Goal: Check status: Check status

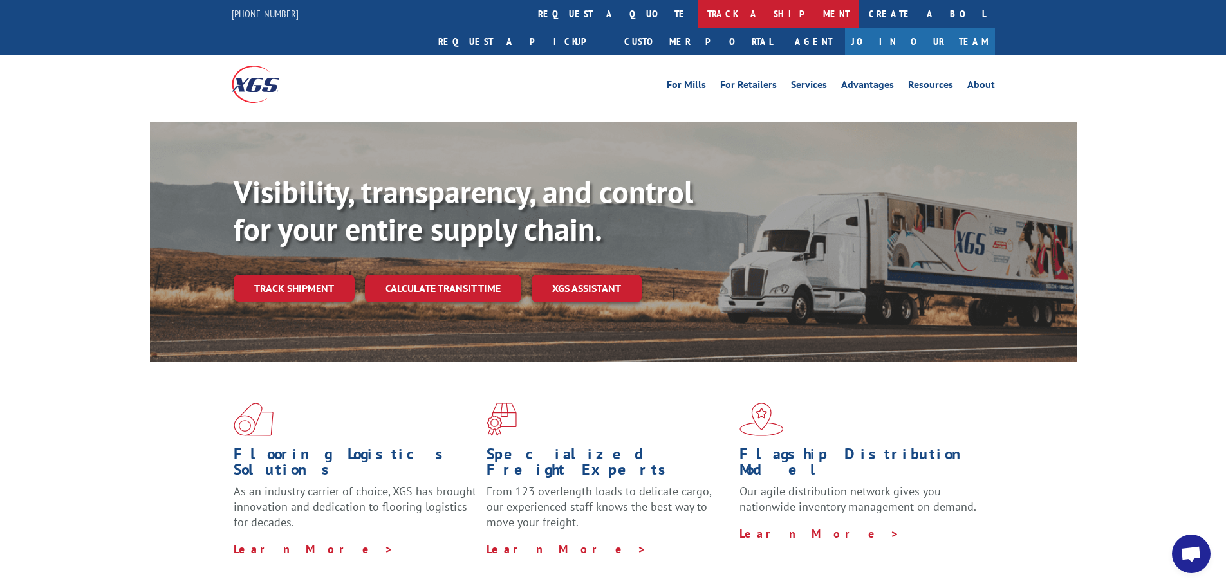
click at [698, 12] on link "track a shipment" at bounding box center [779, 14] width 162 height 28
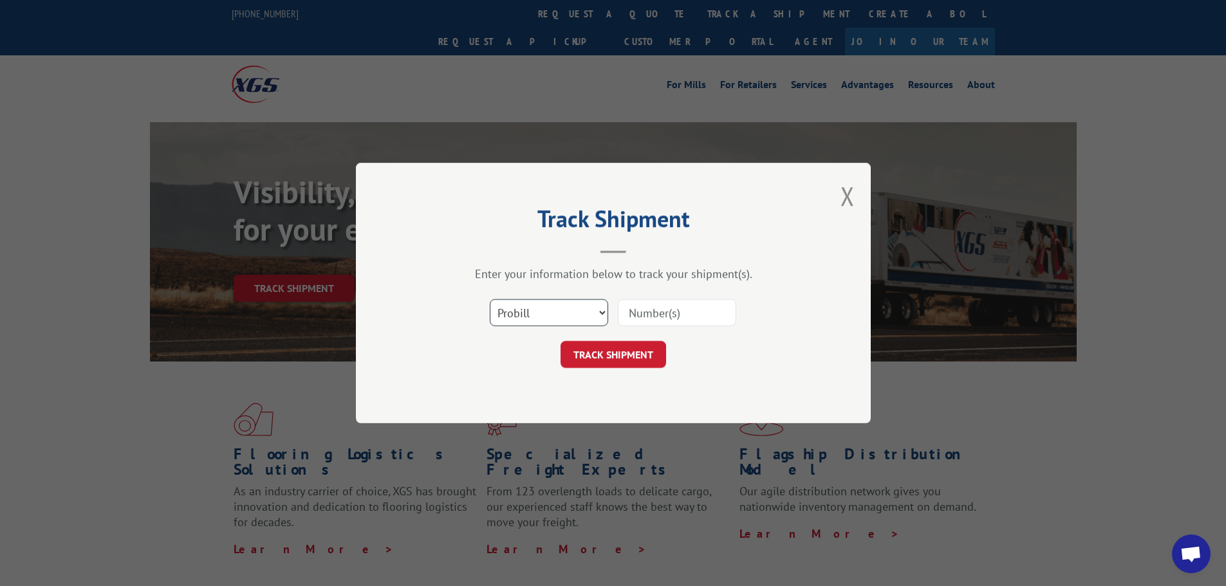
drag, startPoint x: 550, startPoint y: 314, endPoint x: 546, endPoint y: 321, distance: 7.8
click at [550, 314] on select "Select category... Probill BOL PO" at bounding box center [549, 312] width 118 height 27
select select "po"
click at [490, 299] on select "Select category... Probill BOL PO" at bounding box center [549, 312] width 118 height 27
click at [636, 310] on input at bounding box center [677, 312] width 118 height 27
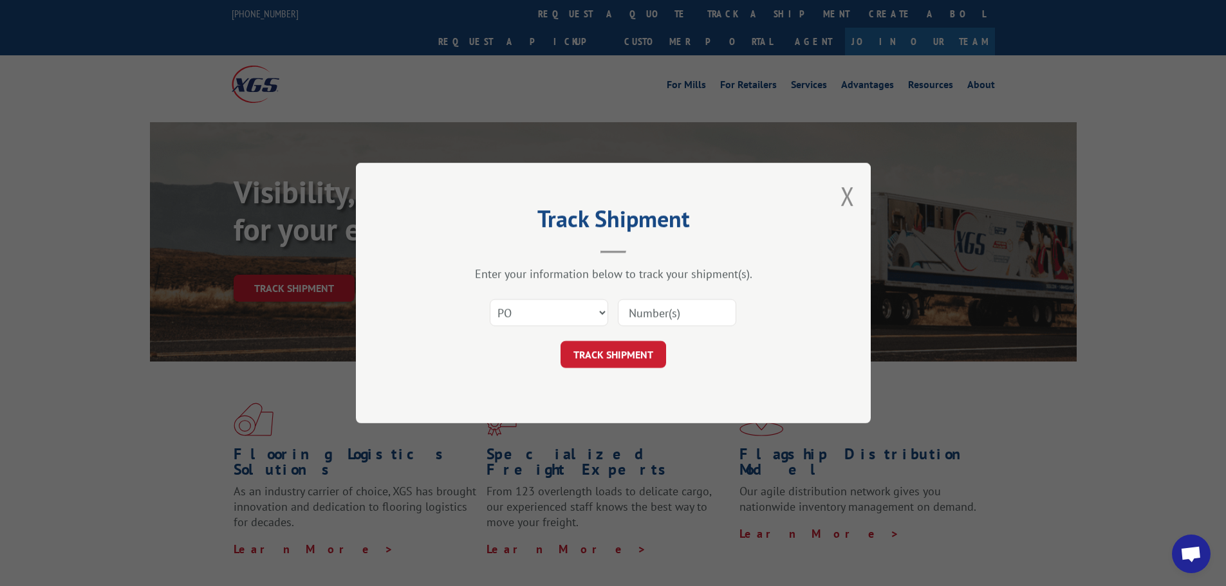
paste input "42515888"
type input "42515888"
click at [636, 356] on button "TRACK SHIPMENT" at bounding box center [613, 354] width 106 height 27
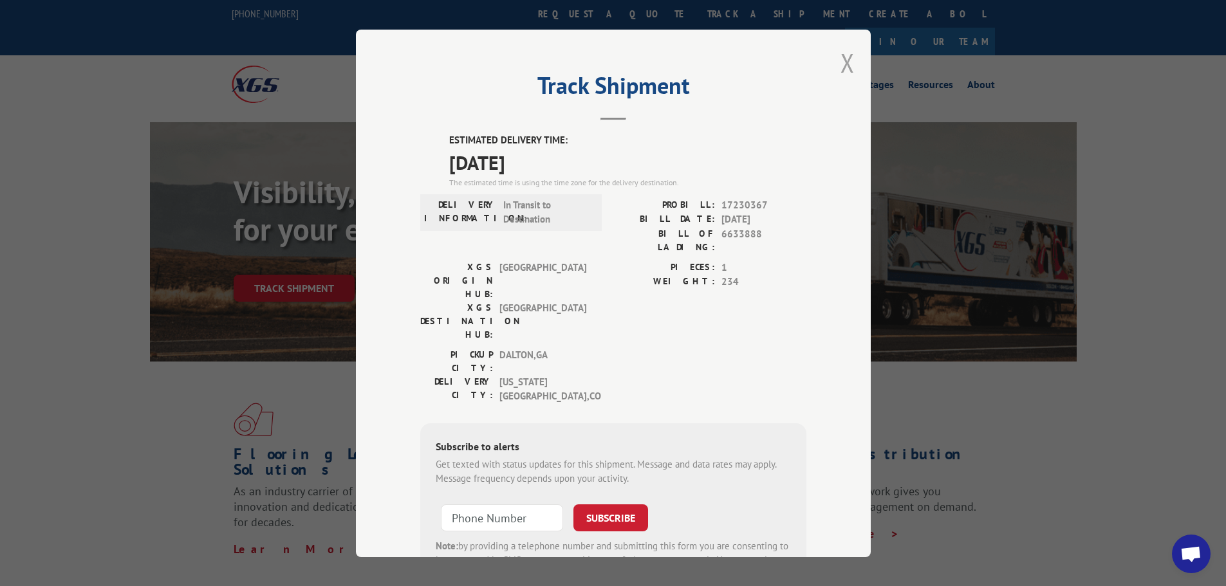
click at [848, 69] on button "Close modal" at bounding box center [847, 63] width 14 height 34
